Goal: Information Seeking & Learning: Learn about a topic

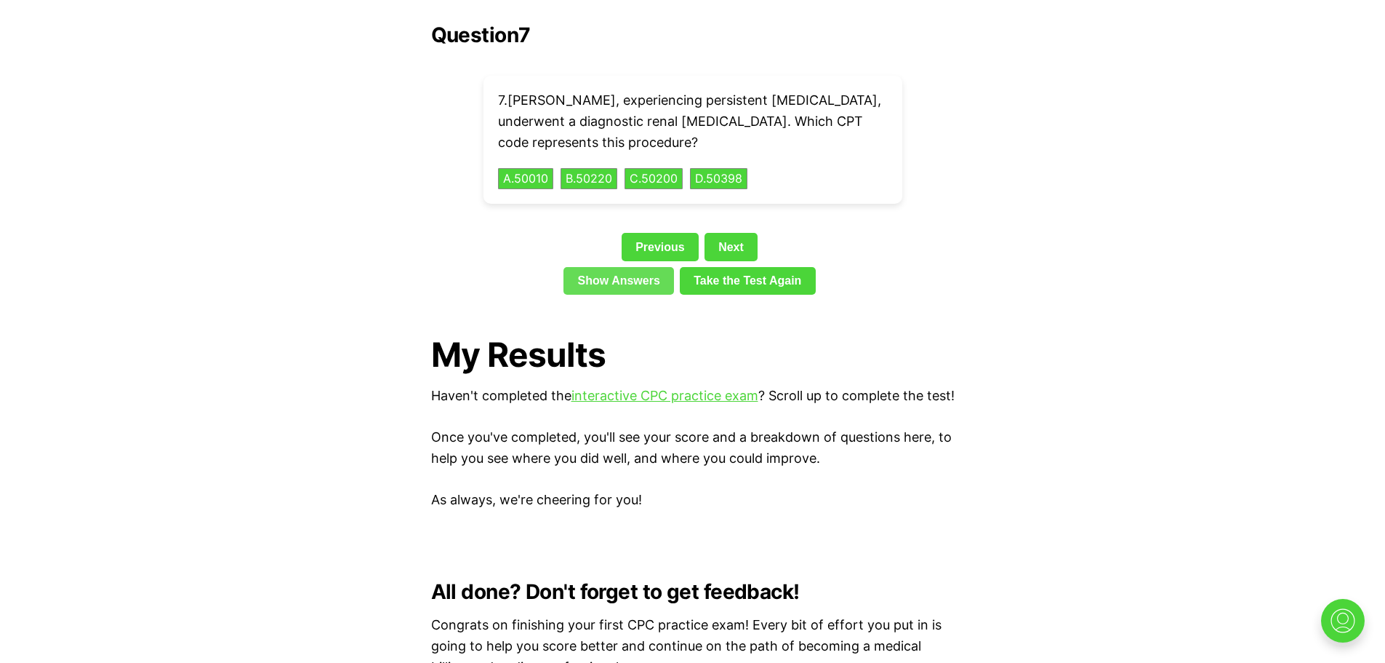
click at [627, 267] on link "Show Answers" at bounding box center [619, 281] width 111 height 28
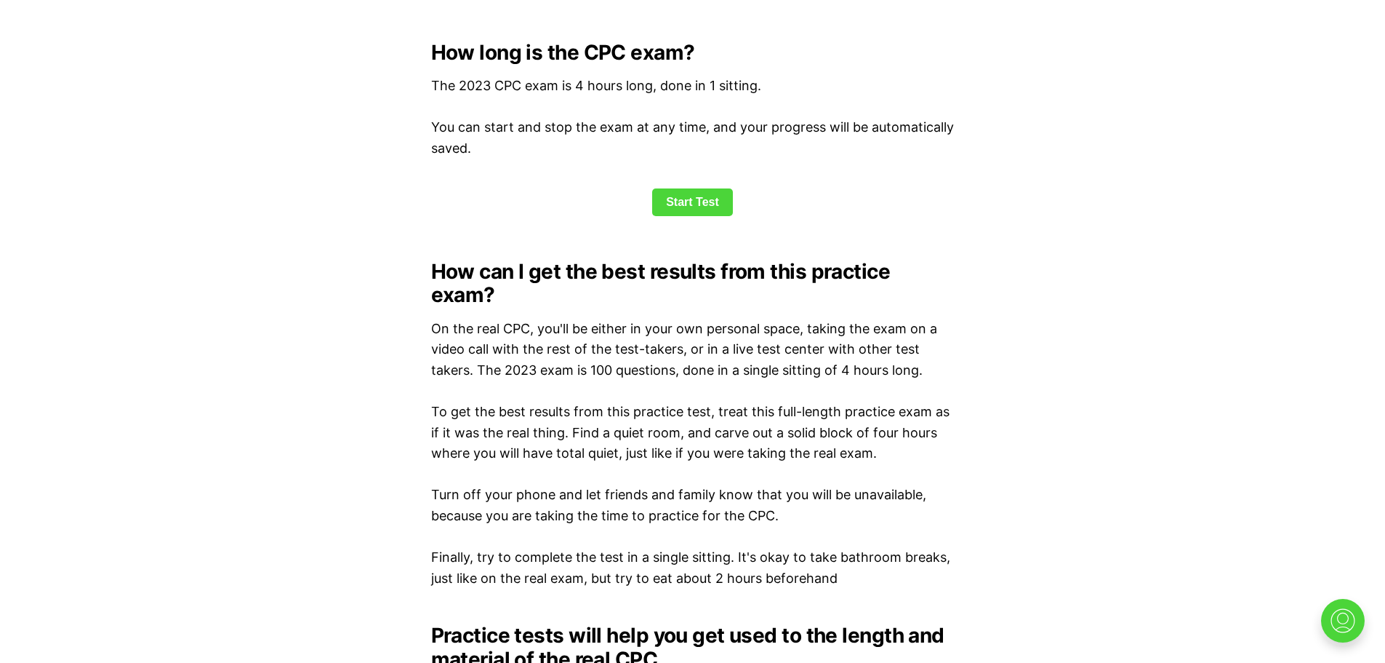
scroll to position [1838, 0]
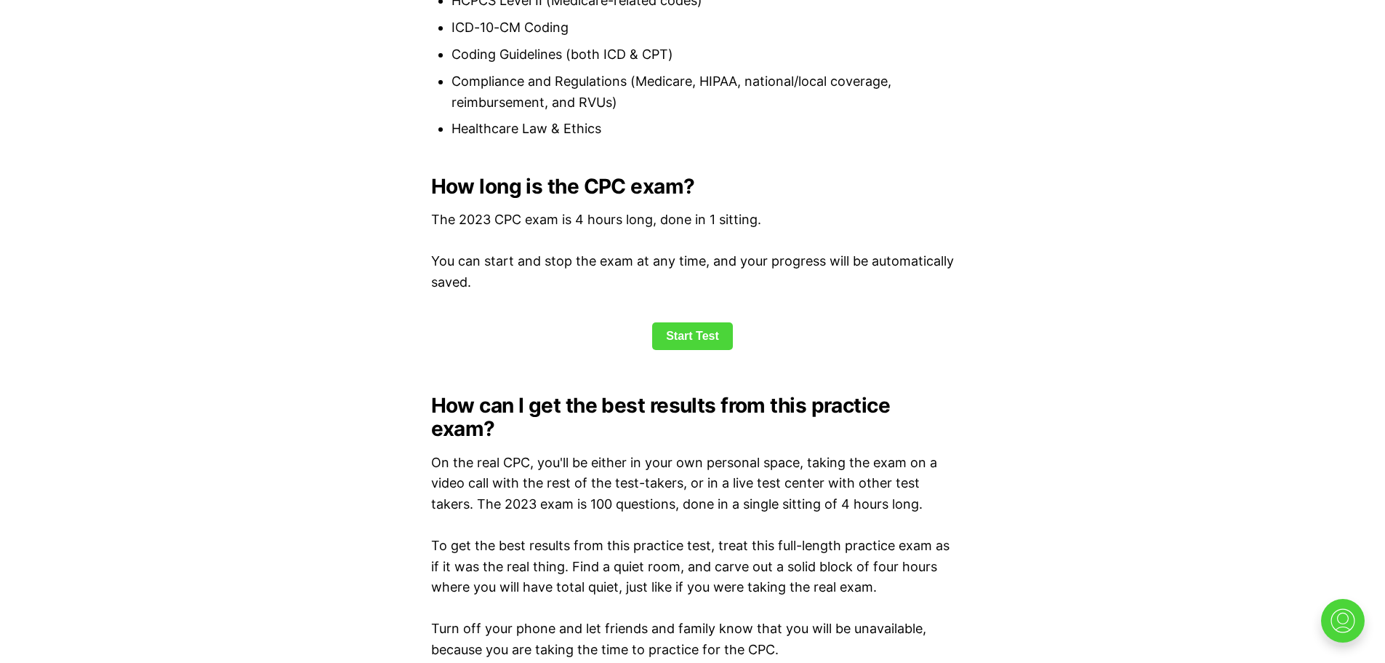
click at [706, 335] on link "Start Test" at bounding box center [692, 336] width 81 height 28
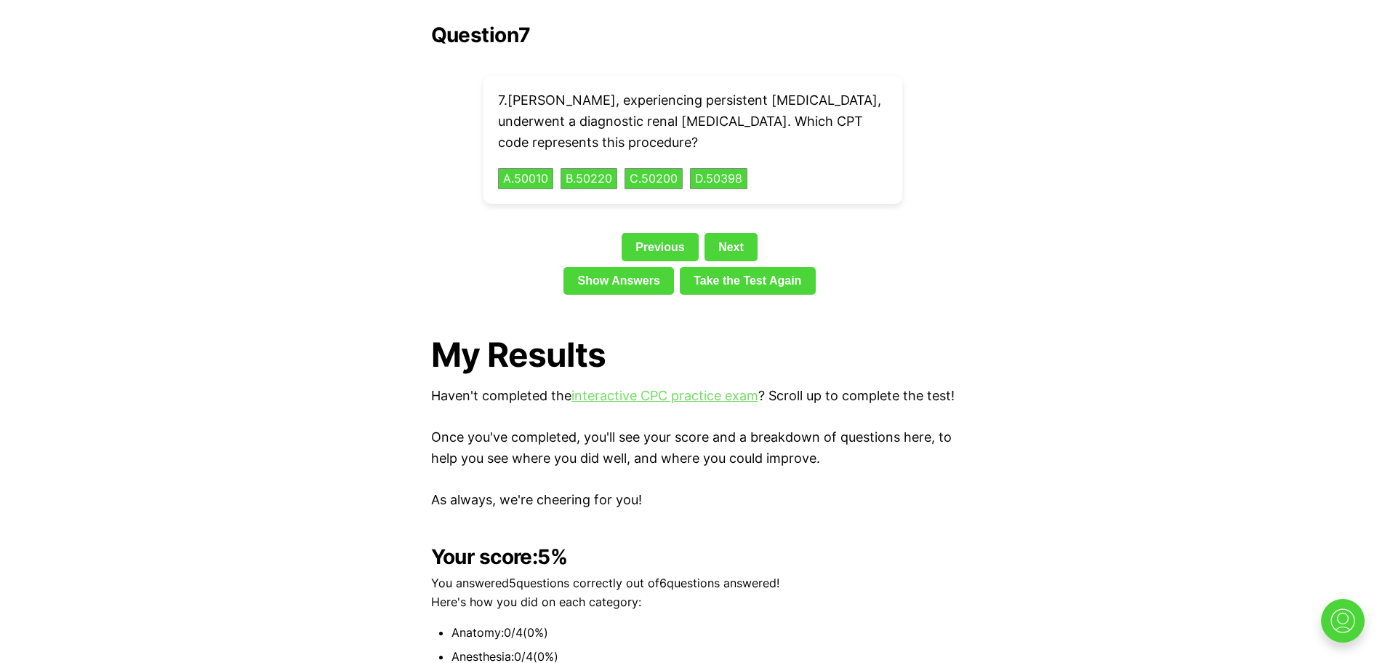
click at [671, 388] on link "interactive CPC practice exam" at bounding box center [665, 395] width 187 height 15
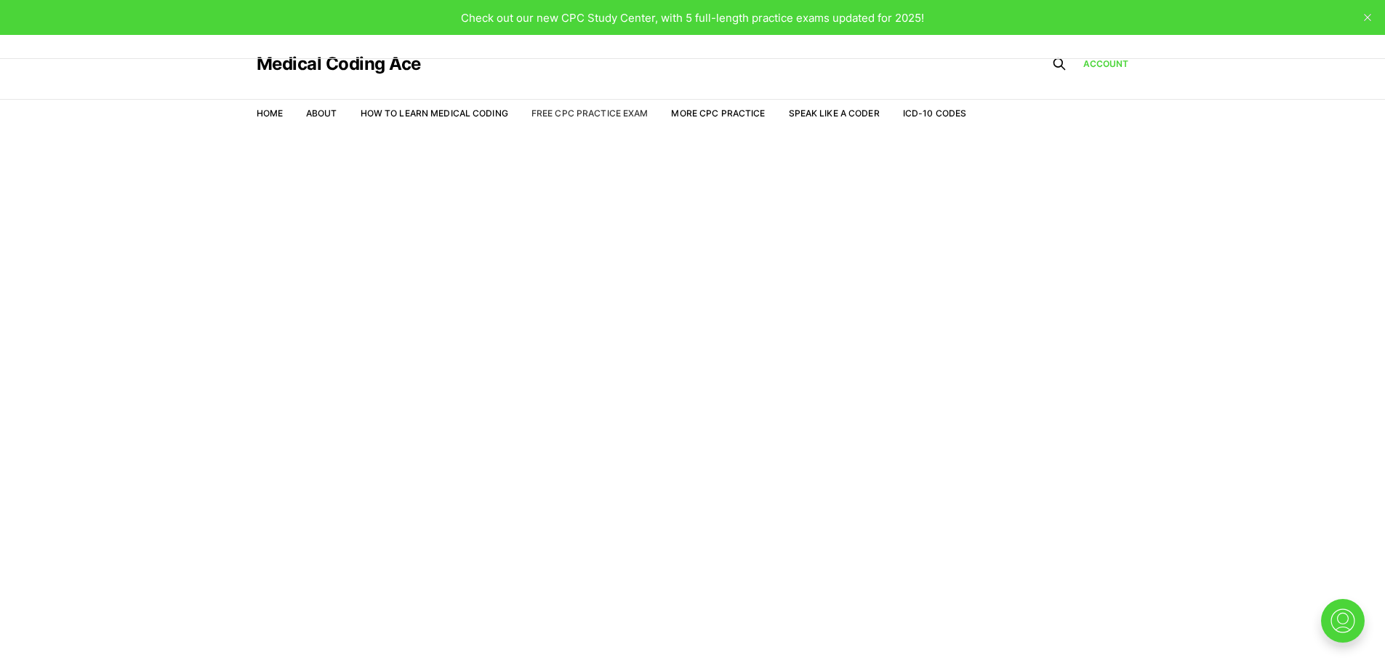
click at [575, 111] on link "Free CPC Practice Exam" at bounding box center [590, 113] width 117 height 11
click at [567, 111] on link "Free CPC Practice Exam" at bounding box center [590, 113] width 117 height 11
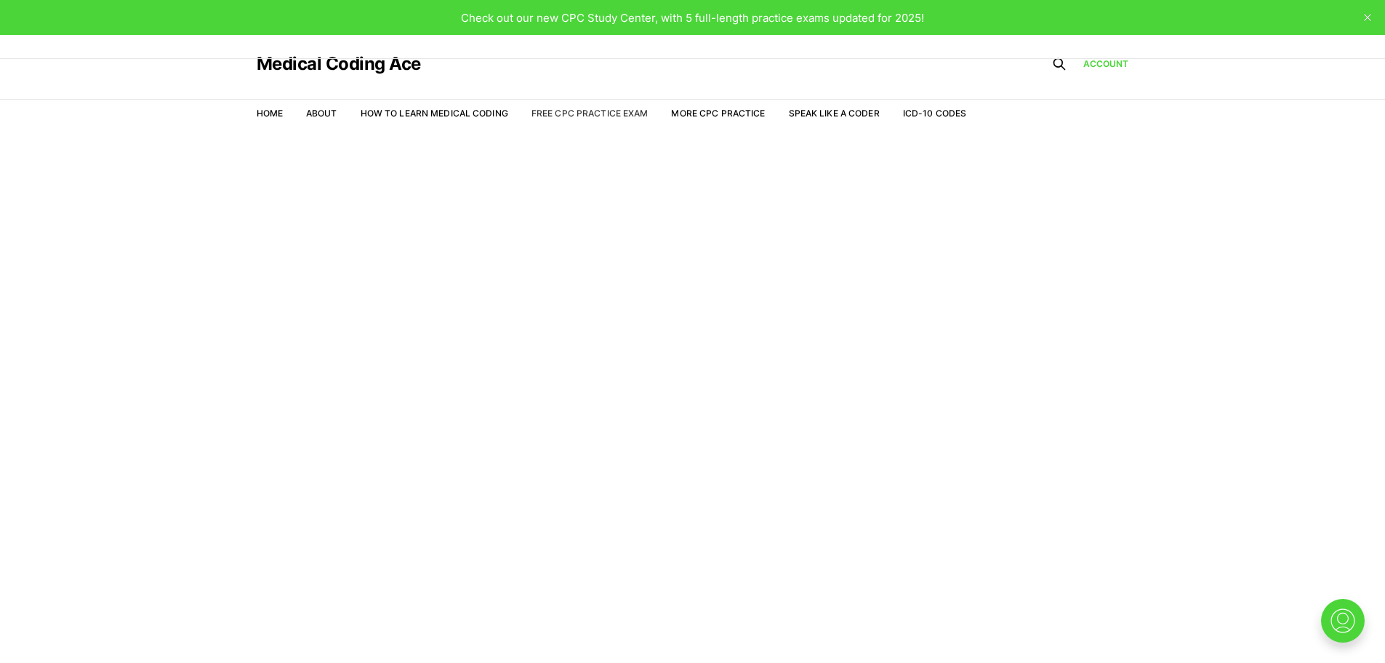
click at [567, 111] on link "Free CPC Practice Exam" at bounding box center [590, 113] width 117 height 11
